Goal: Use online tool/utility: Utilize a website feature to perform a specific function

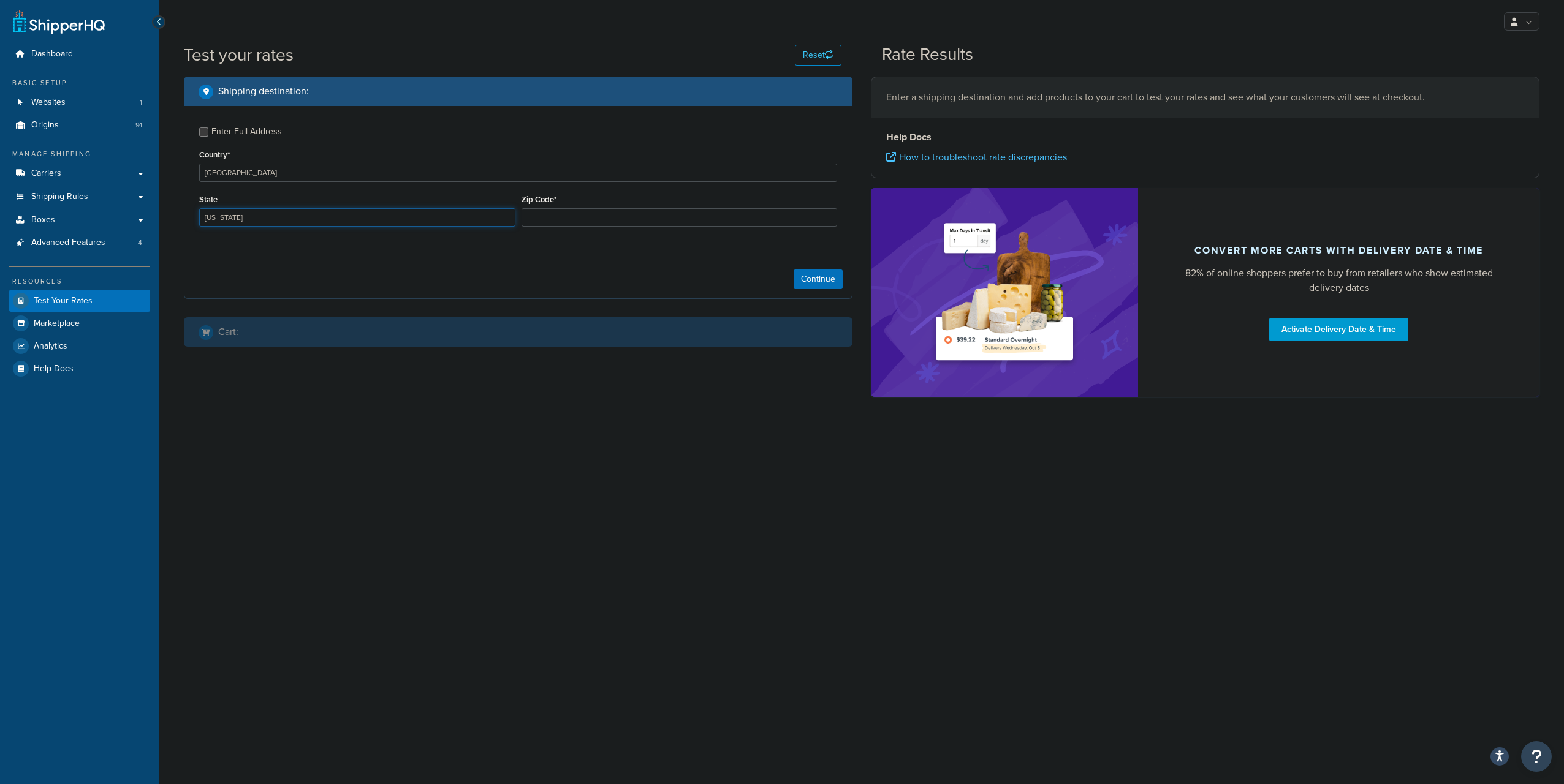
click at [505, 220] on select "[US_STATE] [US_STATE] [US_STATE] [US_STATE] [US_STATE] Armed Forces Americas Ar…" at bounding box center [358, 217] width 316 height 18
select select "AR"
click at [199, 209] on select "[US_STATE] [US_STATE] [US_STATE] [US_STATE] [US_STATE] Armed Forces Americas Ar…" at bounding box center [358, 217] width 316 height 18
click at [562, 222] on input "Zip Code*" at bounding box center [679, 217] width 316 height 18
type input "72653"
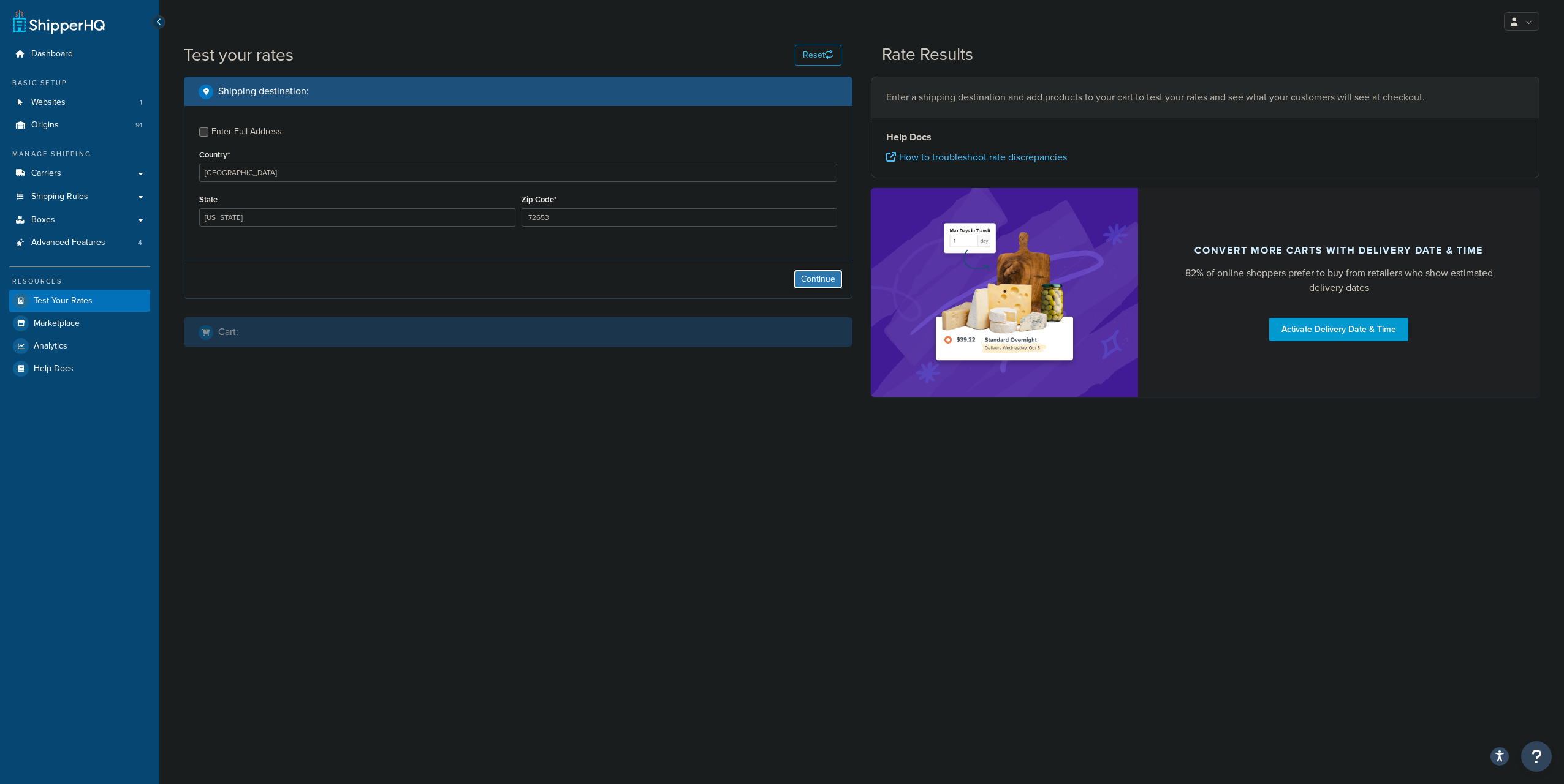
click at [801, 277] on button "Continue" at bounding box center [818, 279] width 49 height 19
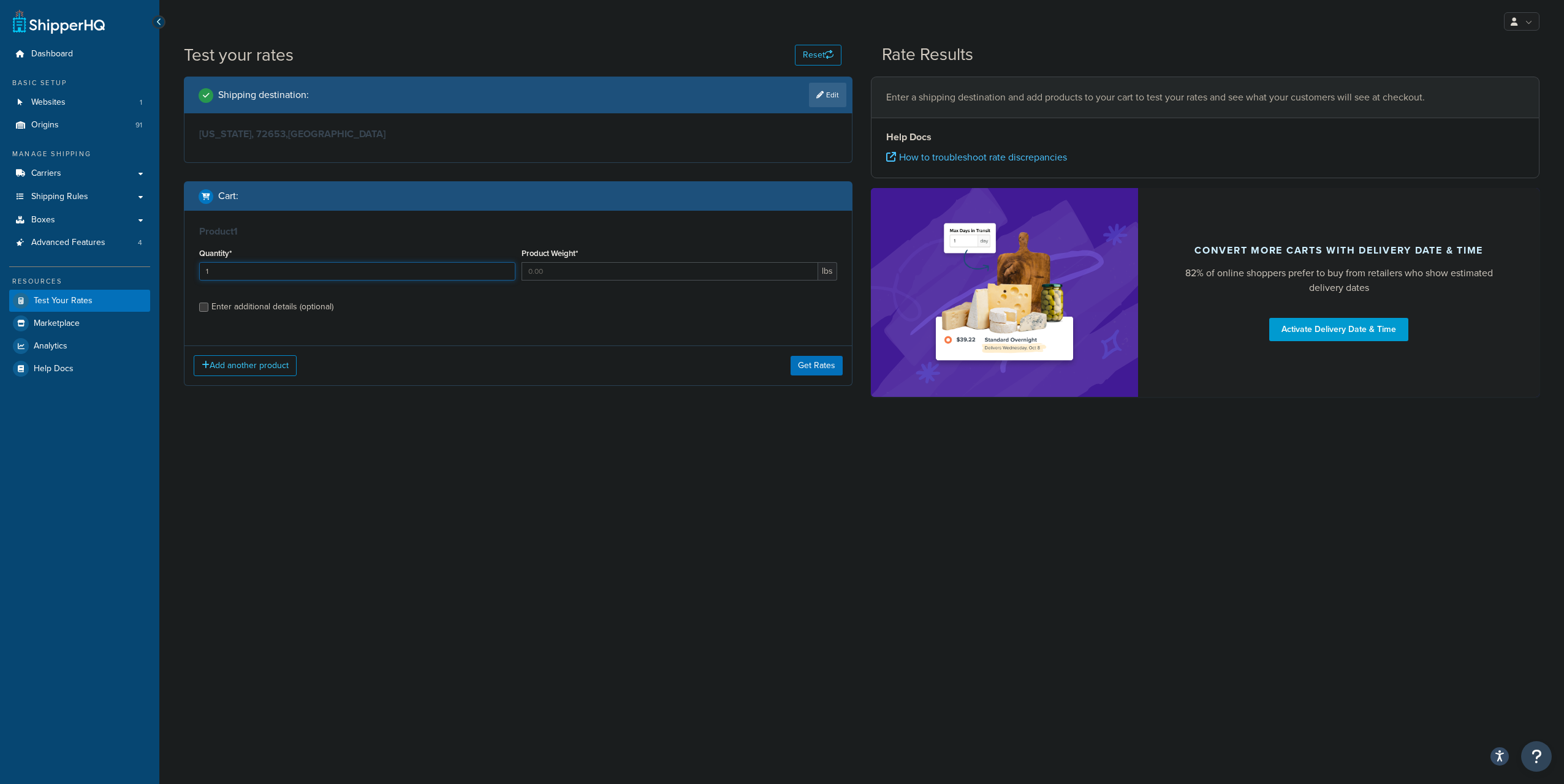
type input "1"
click at [502, 268] on input "1" at bounding box center [358, 271] width 316 height 18
click at [807, 270] on input "1" at bounding box center [670, 271] width 297 height 18
click at [807, 270] on input "2" at bounding box center [670, 271] width 297 height 18
type input "3"
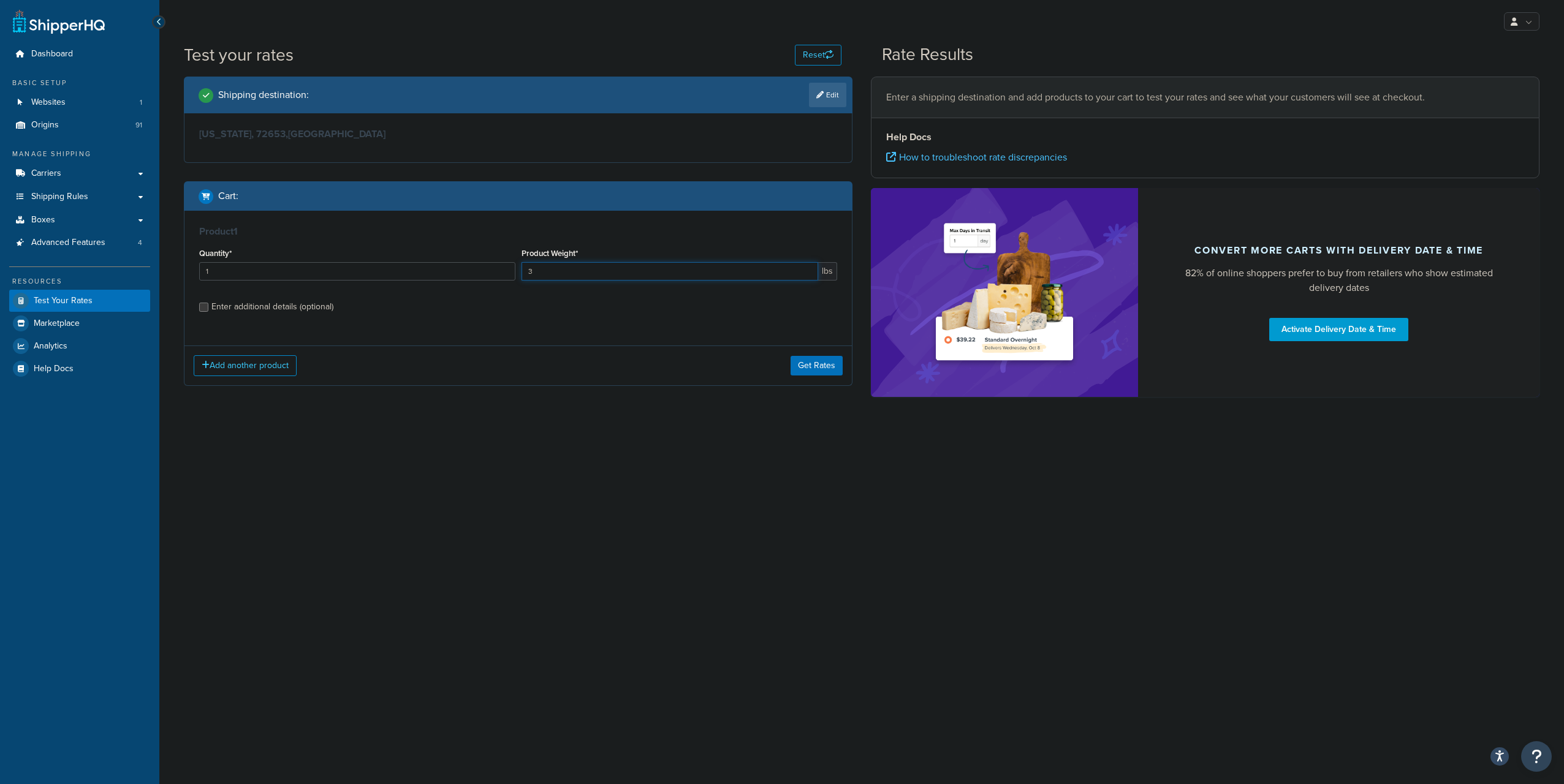
click at [807, 270] on input "3" at bounding box center [670, 271] width 297 height 18
click at [287, 309] on div "Enter additional details (optional)" at bounding box center [272, 307] width 122 height 17
click at [208, 309] on input "Enter additional details (optional)" at bounding box center [204, 307] width 10 height 10
checkbox input "true"
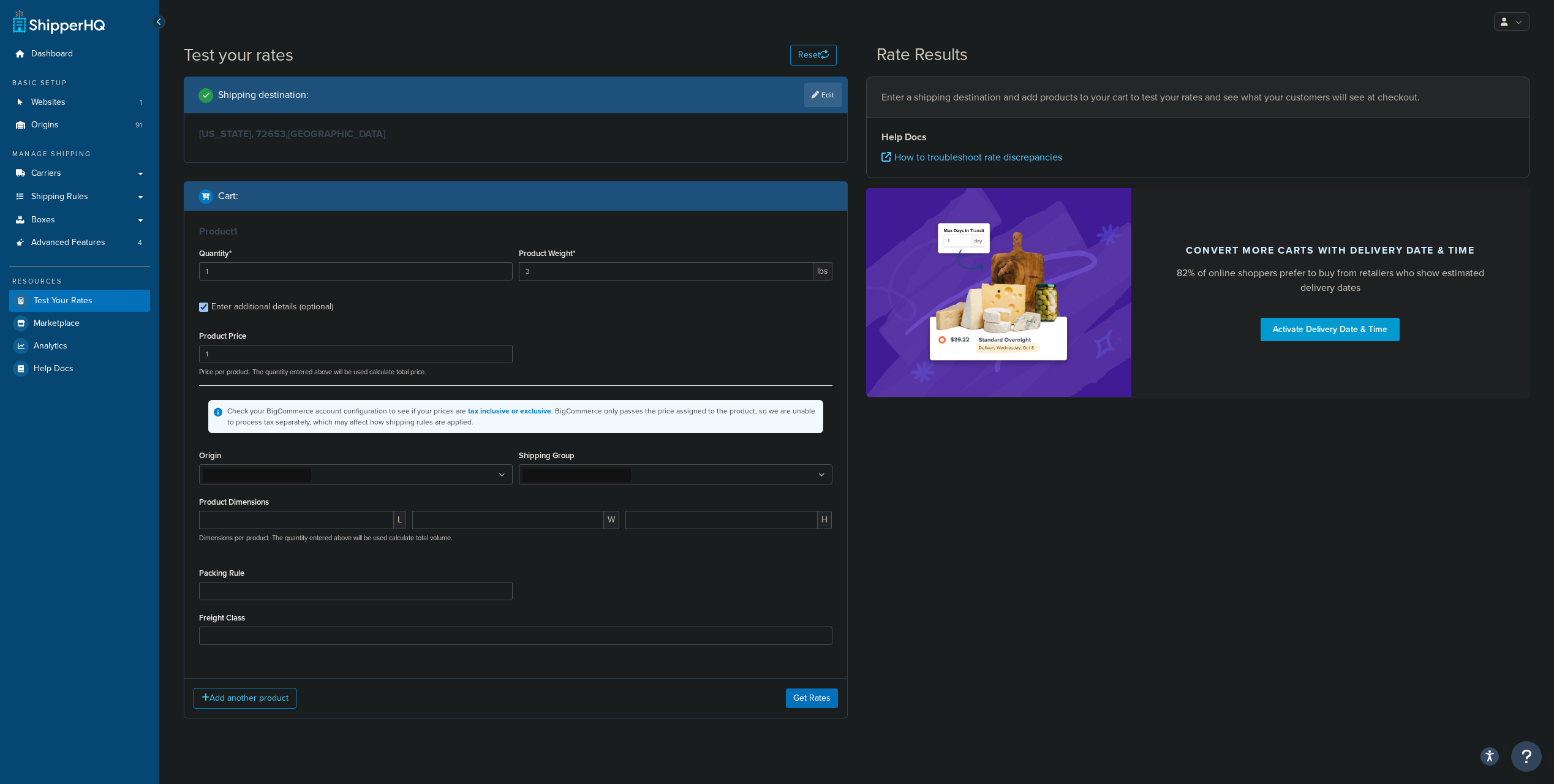
click at [680, 478] on ul at bounding box center [676, 474] width 314 height 20
type input "haz"
click at [258, 568] on div "Packing Rule Orion+ Separate" at bounding box center [356, 586] width 314 height 36
click at [816, 704] on button "Get Rates" at bounding box center [812, 701] width 52 height 19
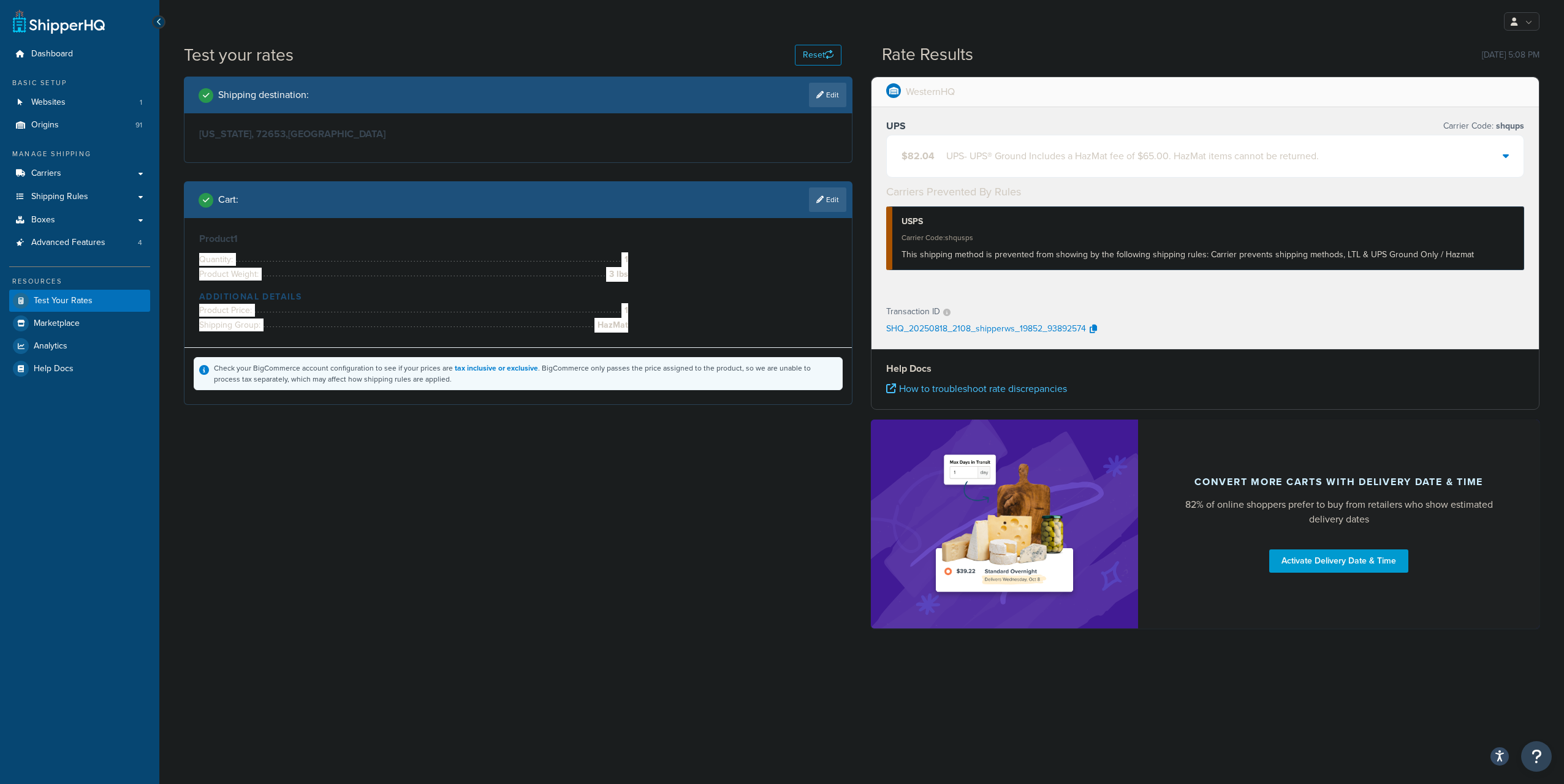
click at [1508, 150] on div at bounding box center [1505, 156] width 6 height 17
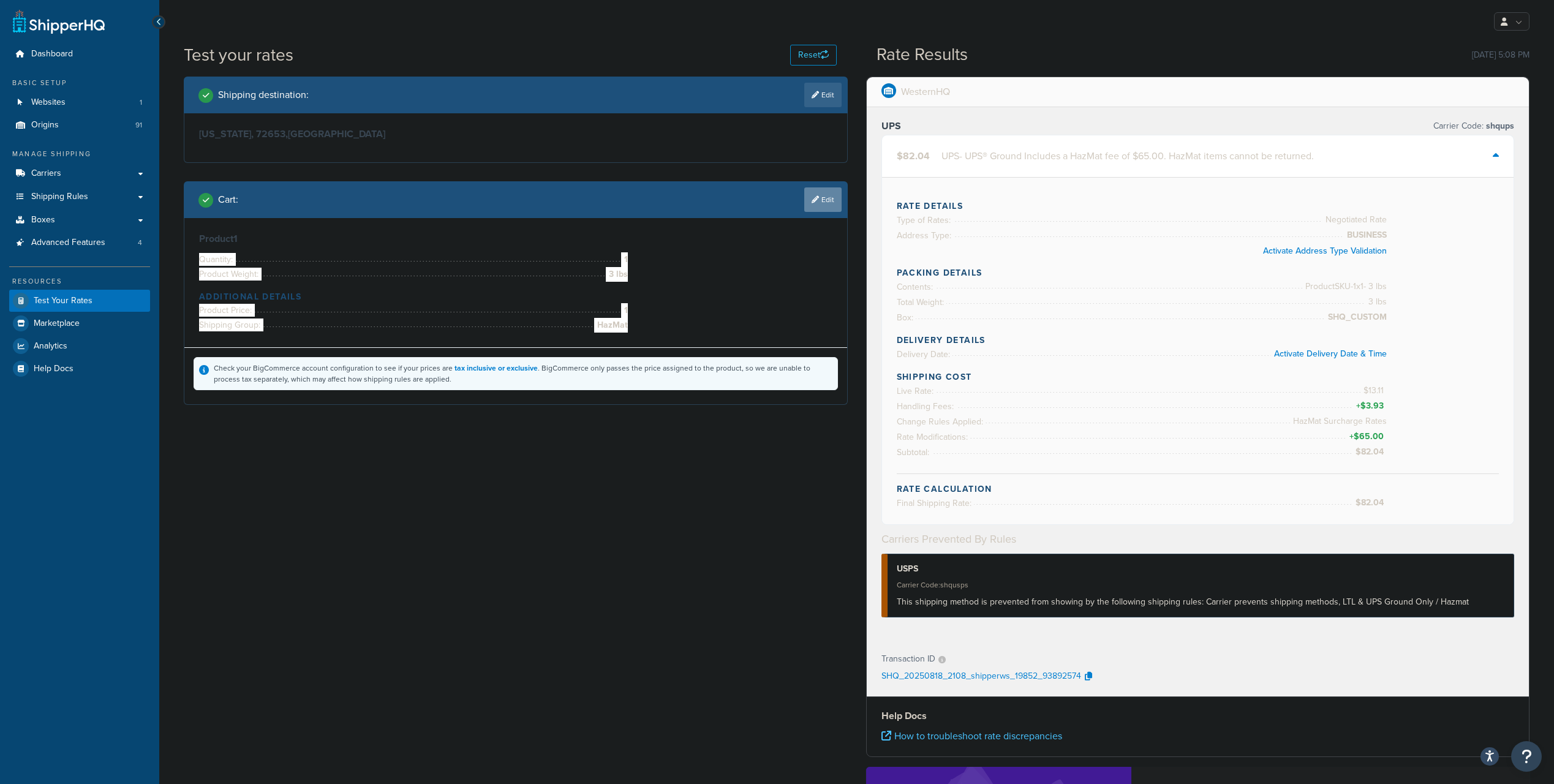
click at [819, 202] on link "Edit" at bounding box center [823, 199] width 38 height 24
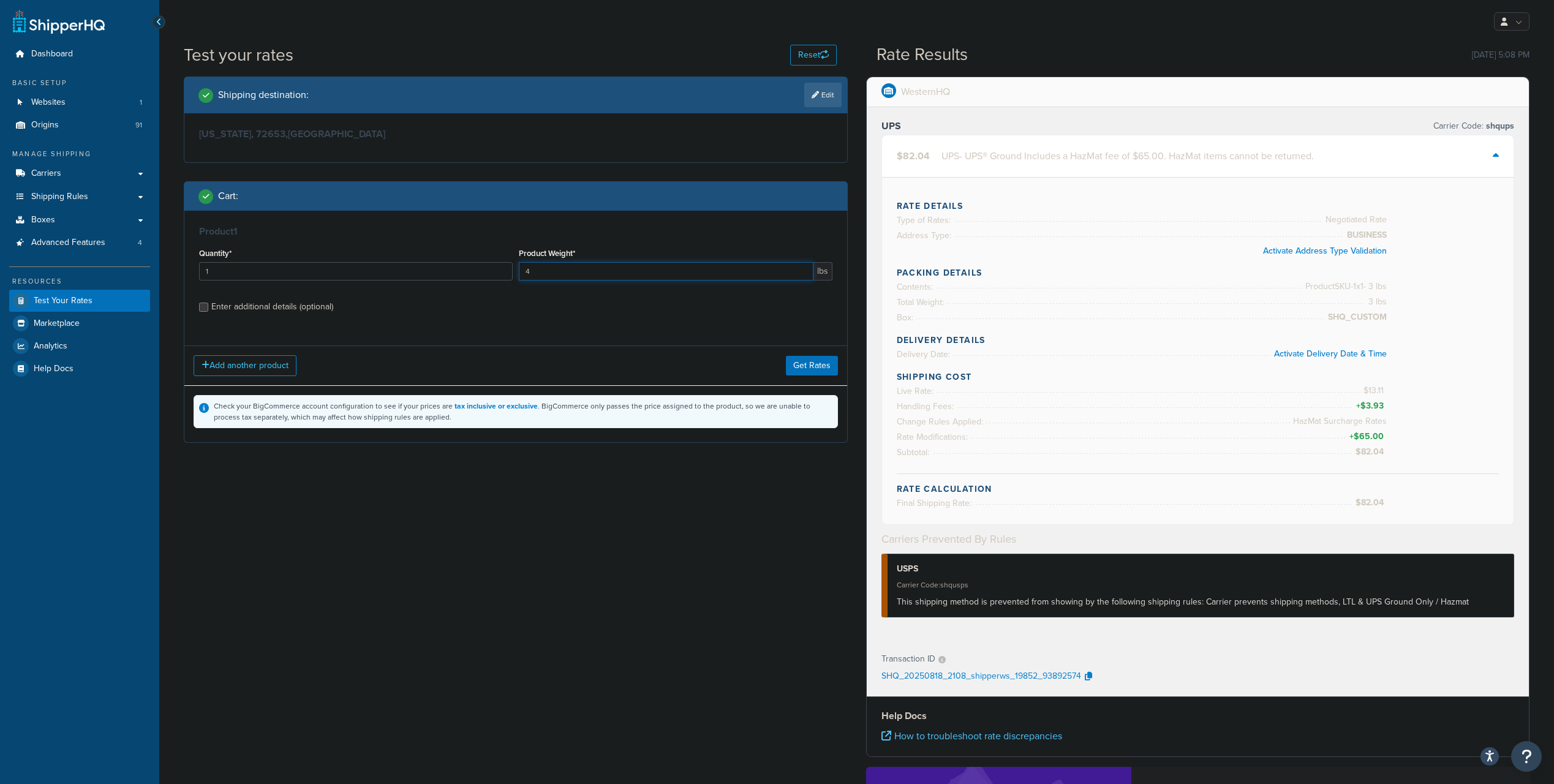
type input "4"
click at [803, 270] on input "4" at bounding box center [667, 271] width 295 height 18
type input "2"
click at [504, 270] on input "2" at bounding box center [356, 271] width 314 height 18
click at [808, 364] on button "Get Rates" at bounding box center [812, 365] width 52 height 19
